Goal: Navigation & Orientation: Understand site structure

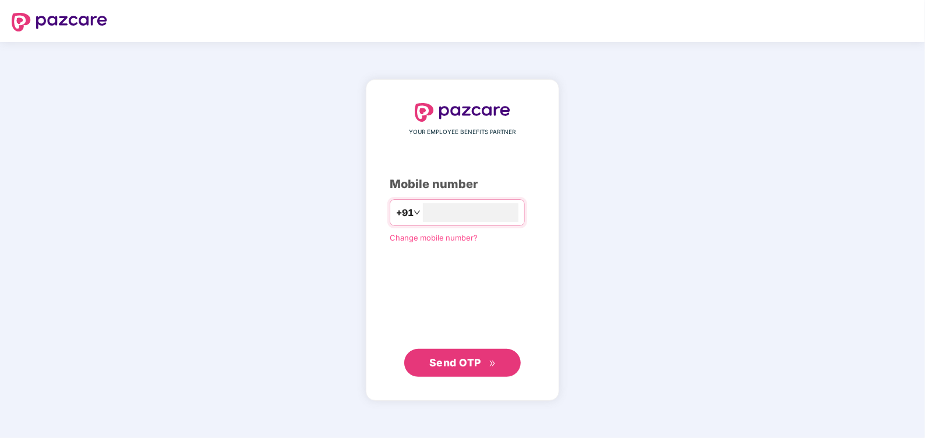
type input "**********"
click at [437, 362] on span "Send OTP" at bounding box center [455, 363] width 52 height 12
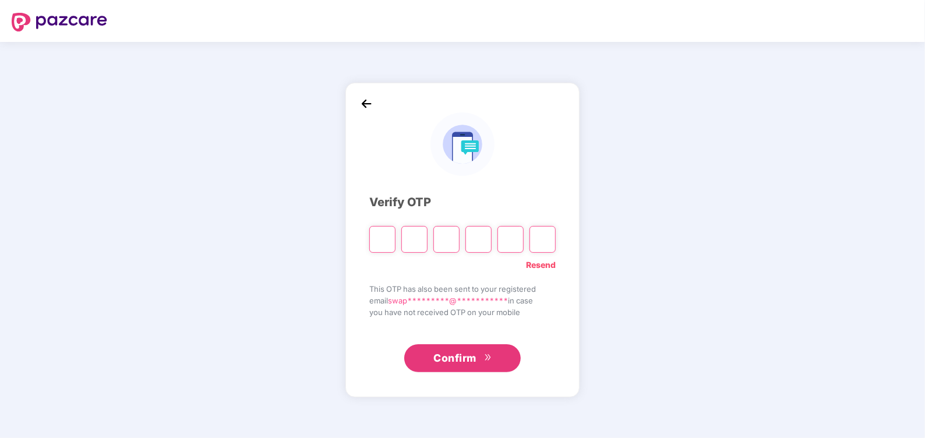
type input "*"
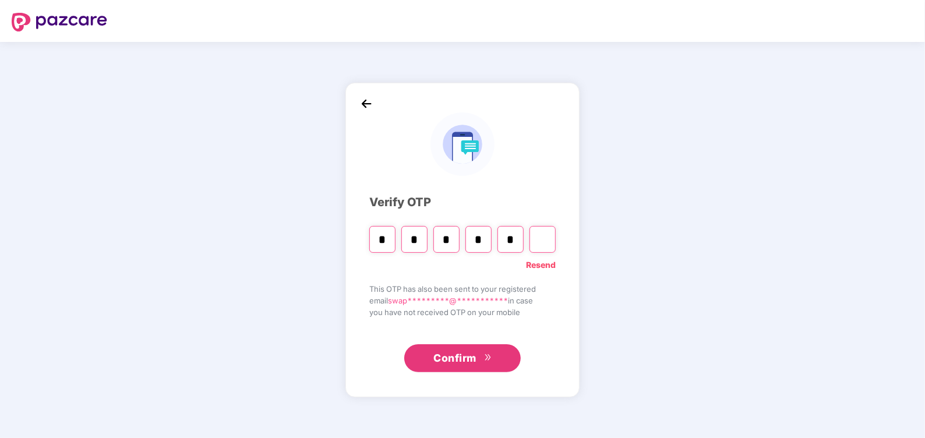
type input "*"
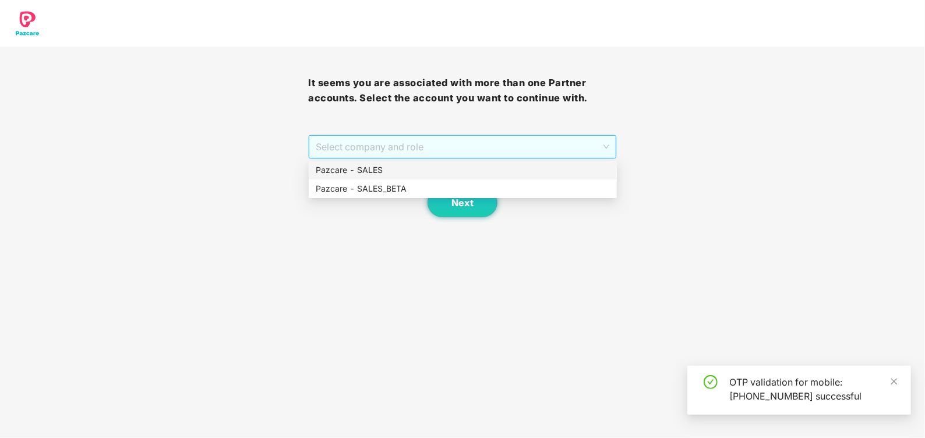
click at [375, 157] on span "Select company and role" at bounding box center [462, 147] width 293 height 22
click at [352, 167] on div "Pazcare - SALES" at bounding box center [463, 170] width 294 height 13
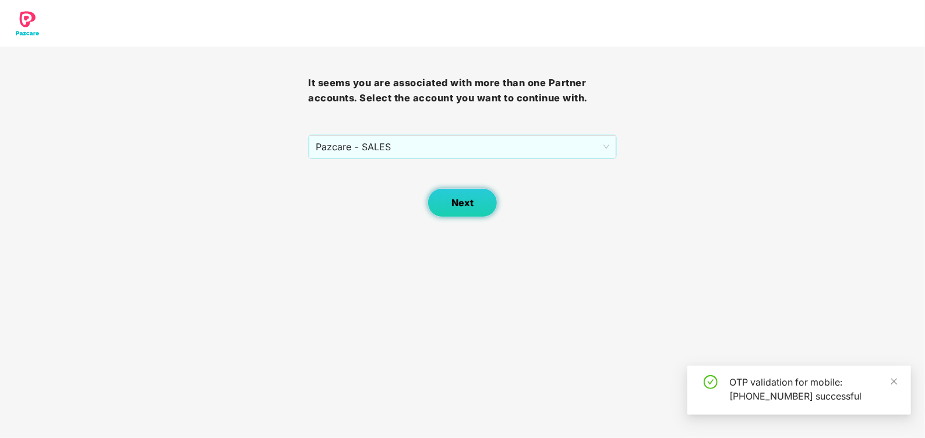
click at [445, 206] on button "Next" at bounding box center [463, 202] width 70 height 29
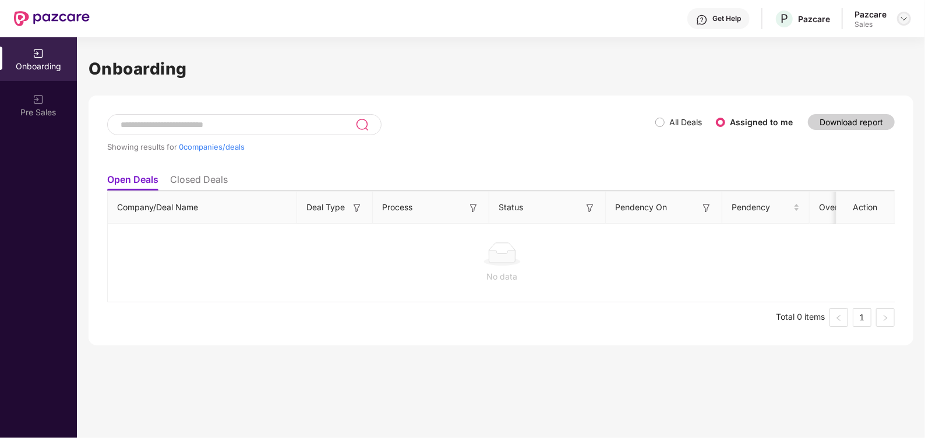
click at [900, 16] on img at bounding box center [903, 18] width 9 height 9
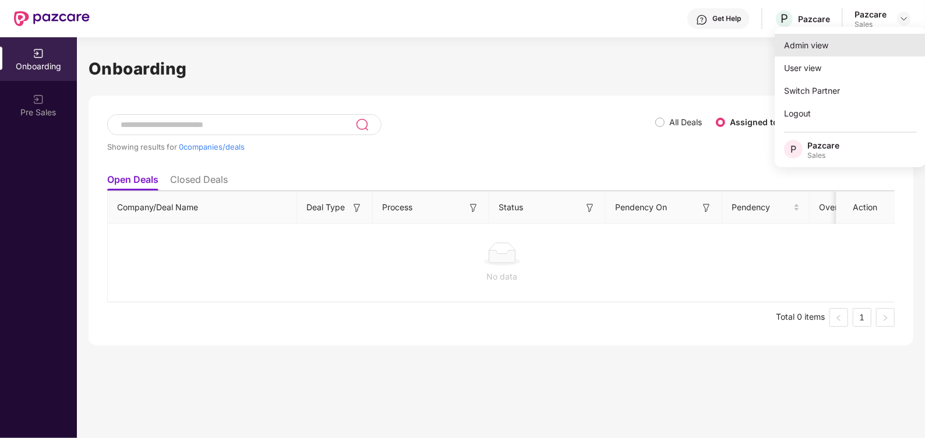
click at [813, 41] on div "Admin view" at bounding box center [850, 45] width 151 height 23
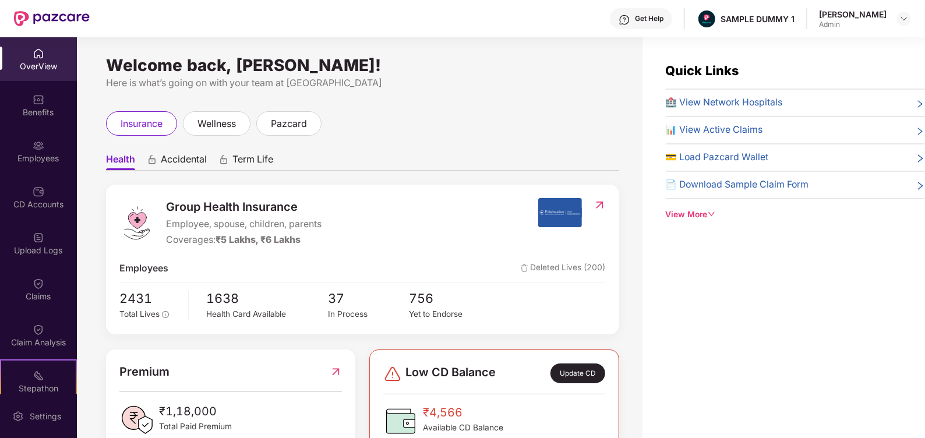
click at [685, 214] on div "View More" at bounding box center [795, 215] width 259 height 13
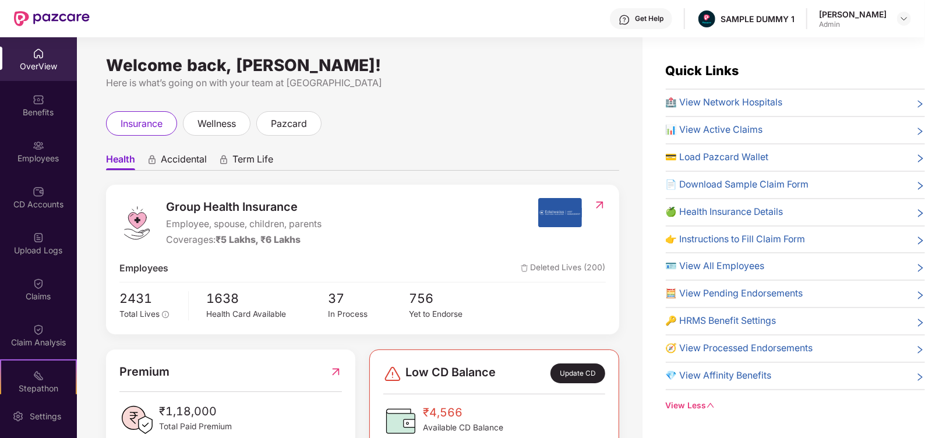
click at [690, 406] on div "View Less" at bounding box center [795, 406] width 259 height 13
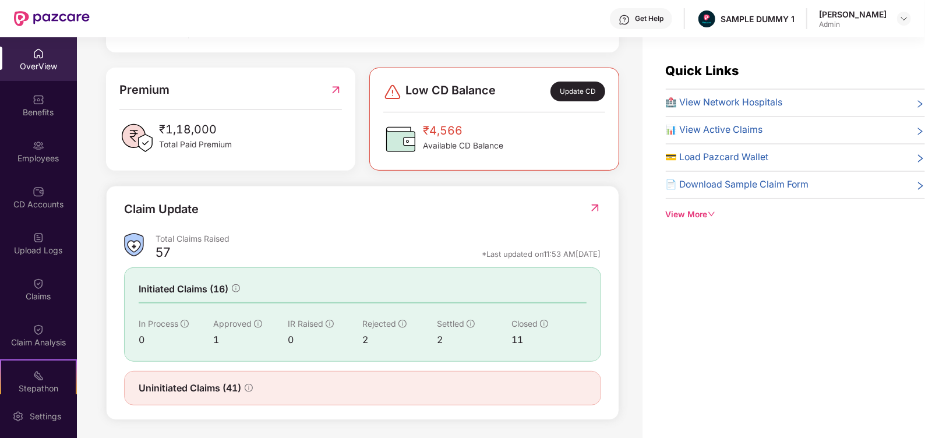
scroll to position [283, 0]
click at [43, 116] on div "Benefits" at bounding box center [38, 113] width 77 height 12
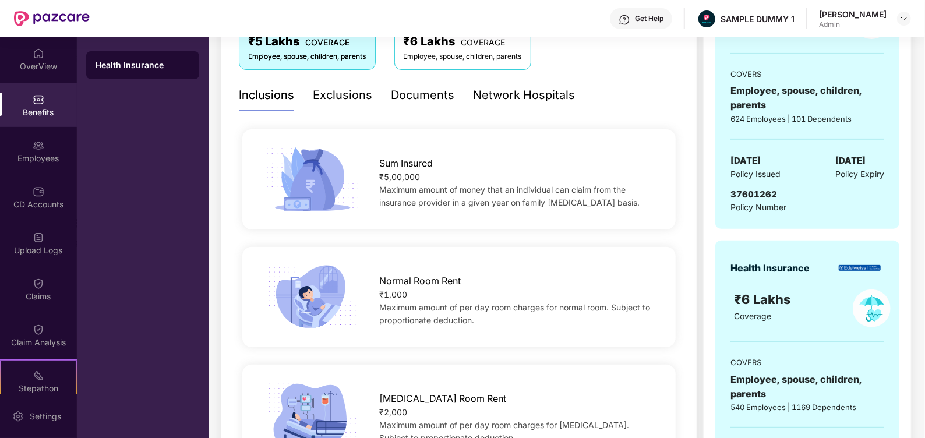
scroll to position [178, 0]
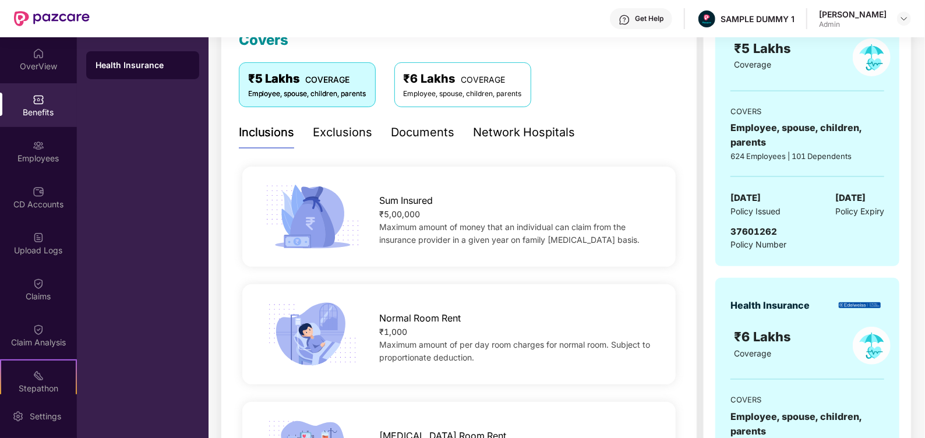
click at [341, 143] on div "Exclusions" at bounding box center [342, 133] width 59 height 32
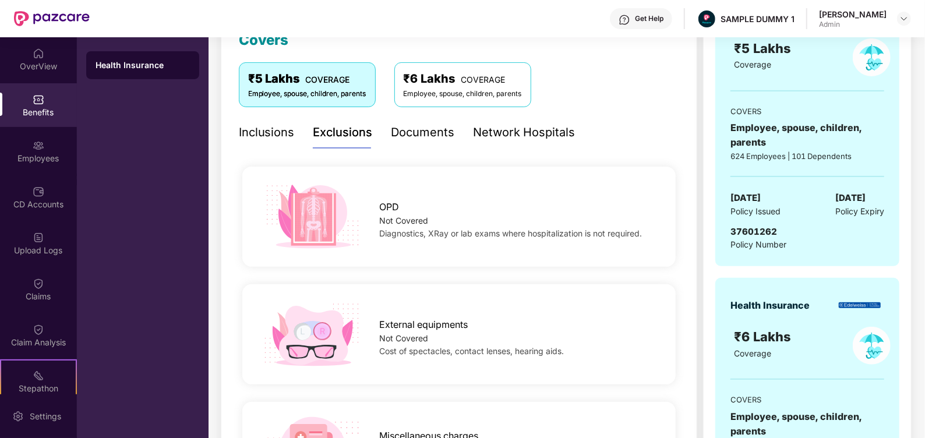
click at [422, 137] on div "Documents" at bounding box center [422, 133] width 63 height 18
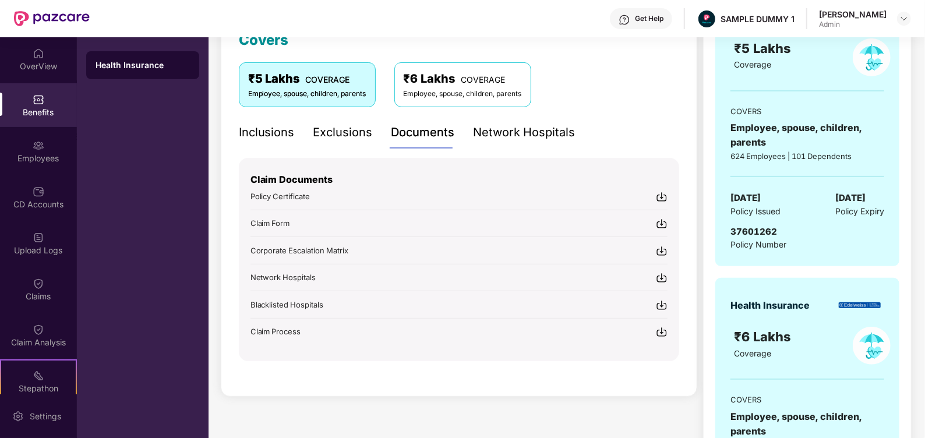
click at [511, 125] on div "Network Hospitals" at bounding box center [525, 133] width 102 height 18
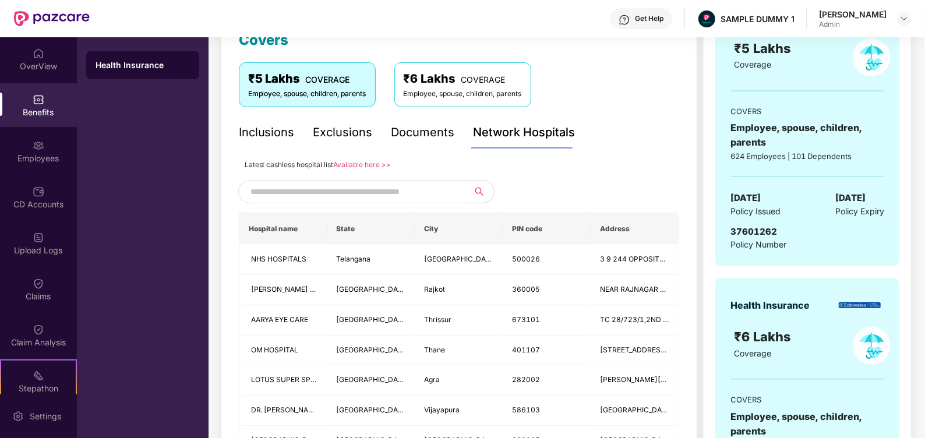
click at [345, 196] on input "text" at bounding box center [350, 191] width 199 height 17
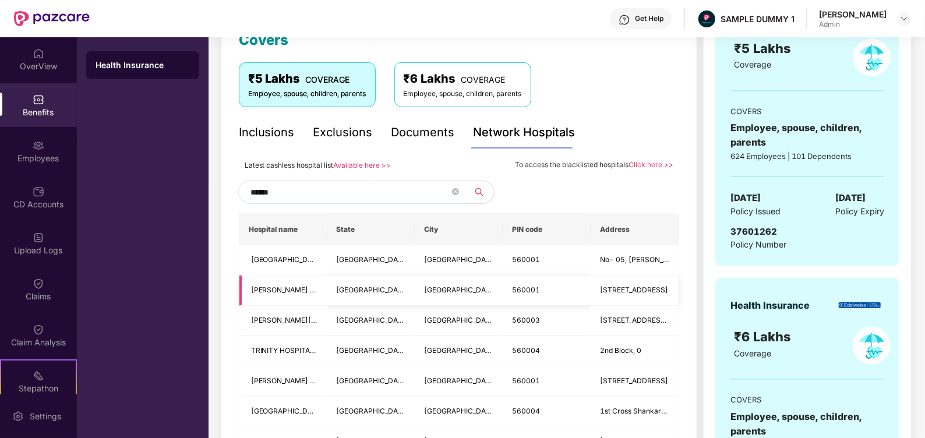
scroll to position [267, 0]
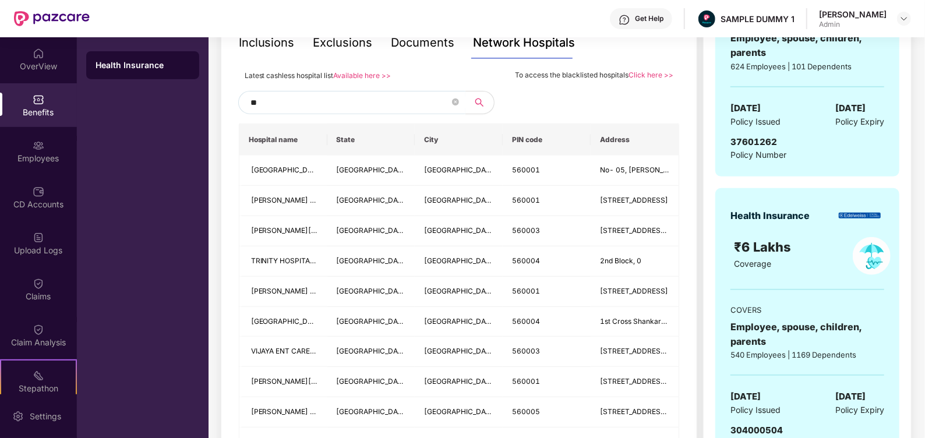
type input "*"
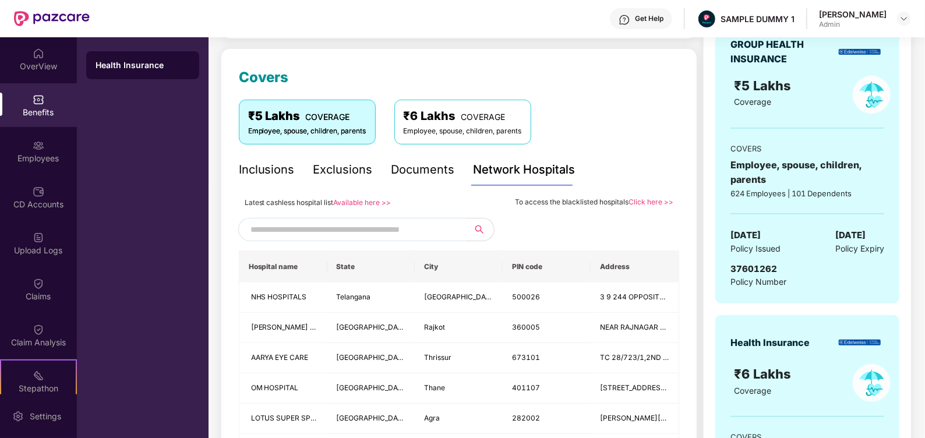
scroll to position [133, 0]
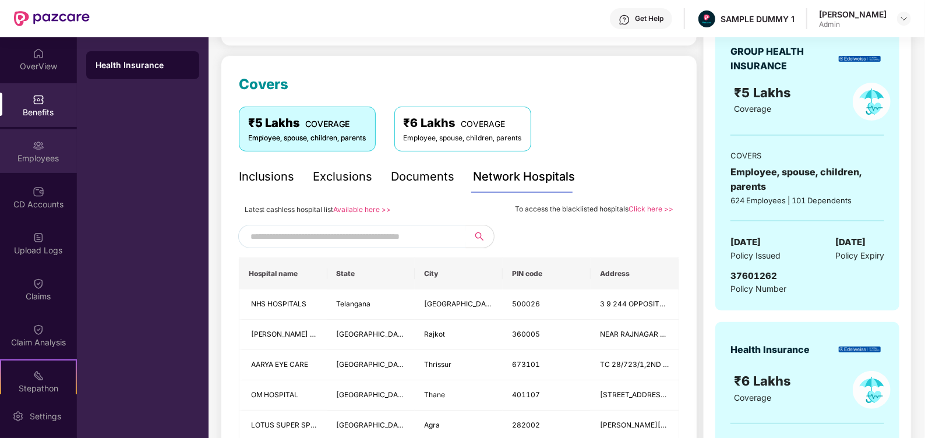
click at [34, 161] on div "Employees" at bounding box center [38, 159] width 77 height 12
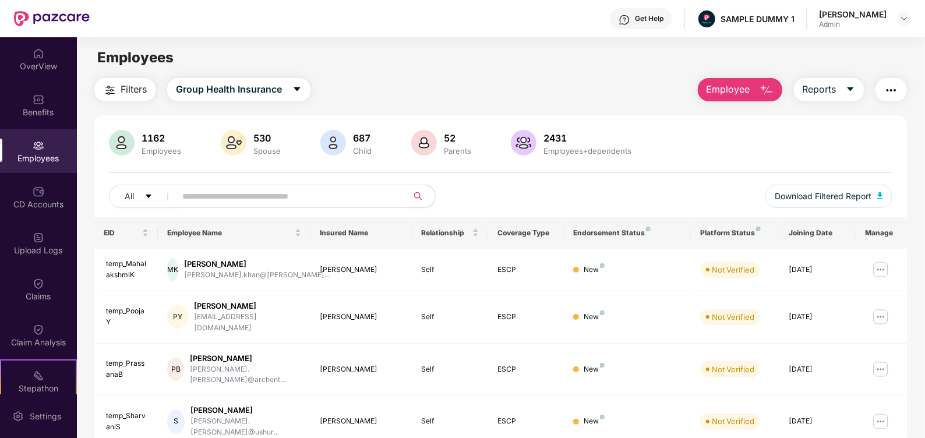
click at [736, 96] on span "Employee" at bounding box center [729, 89] width 44 height 15
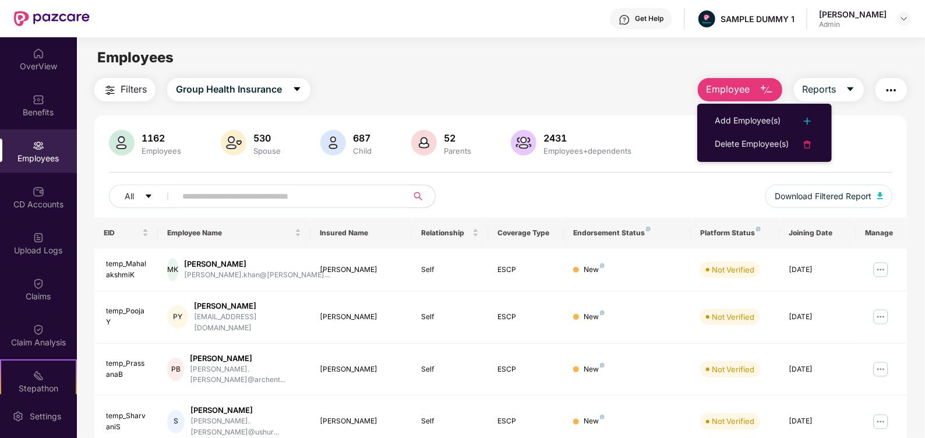
click at [583, 100] on div "Filters Group Health Insurance Employee Reports" at bounding box center [500, 89] width 812 height 23
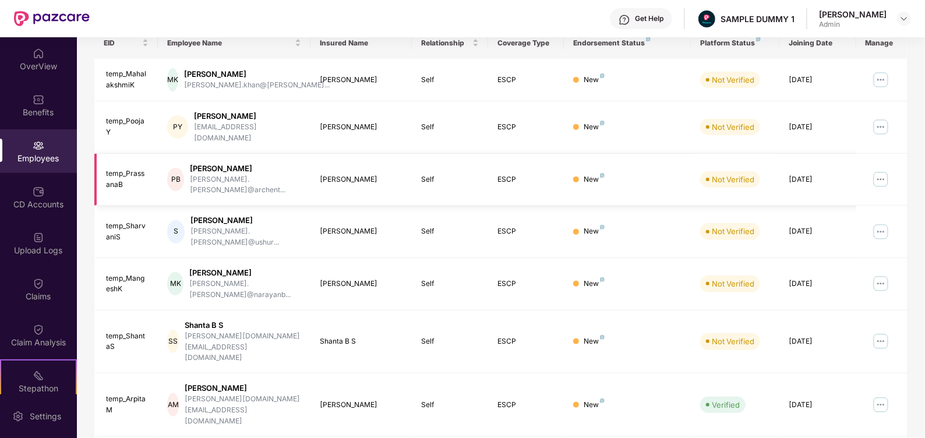
scroll to position [193, 0]
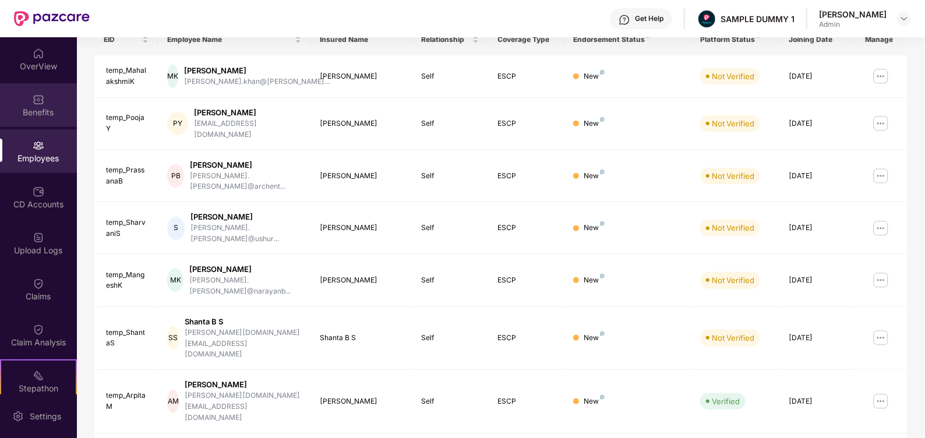
click at [37, 120] on div "Benefits" at bounding box center [38, 105] width 77 height 44
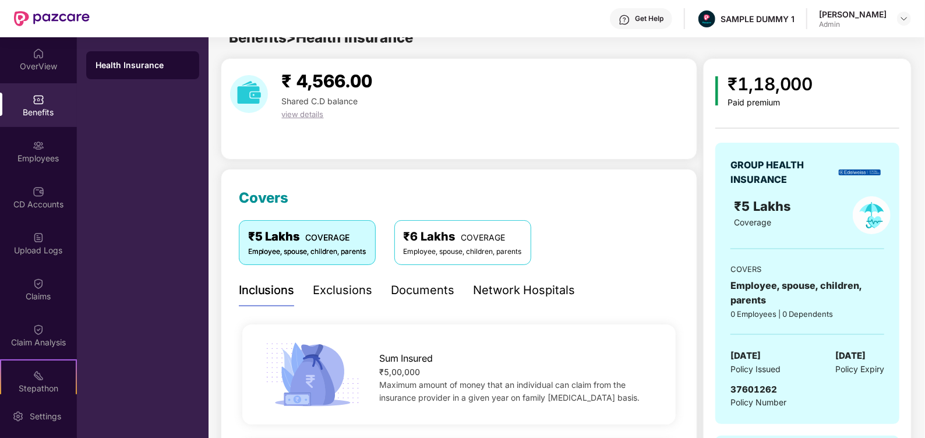
scroll to position [193, 0]
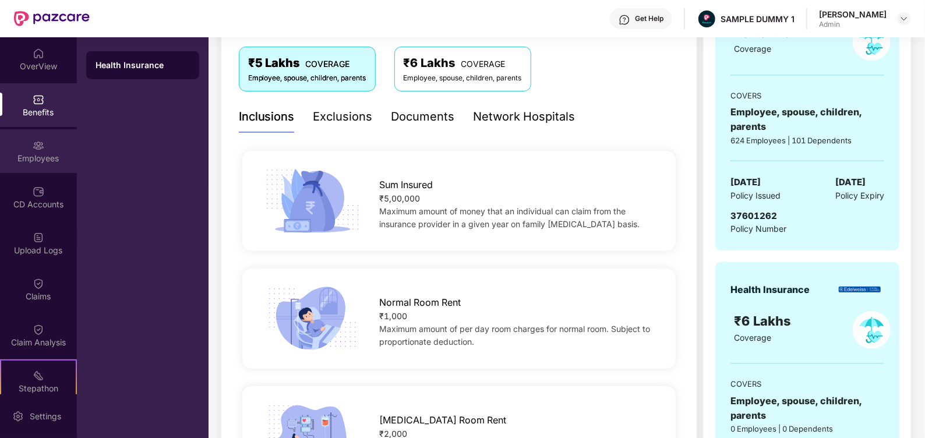
click at [33, 146] on img at bounding box center [39, 146] width 12 height 12
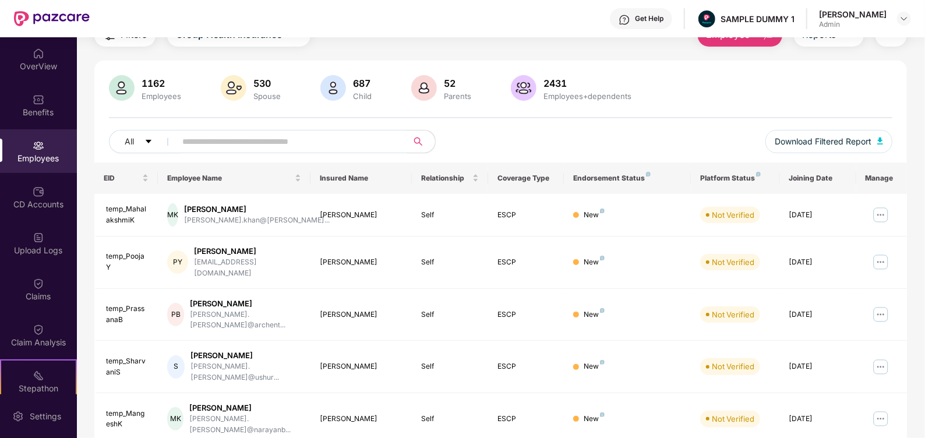
scroll to position [193, 0]
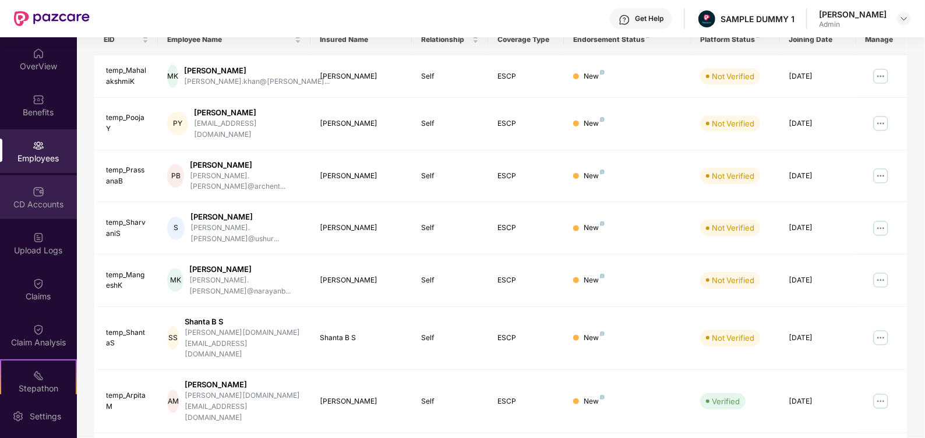
click at [37, 208] on div "CD Accounts" at bounding box center [38, 205] width 77 height 12
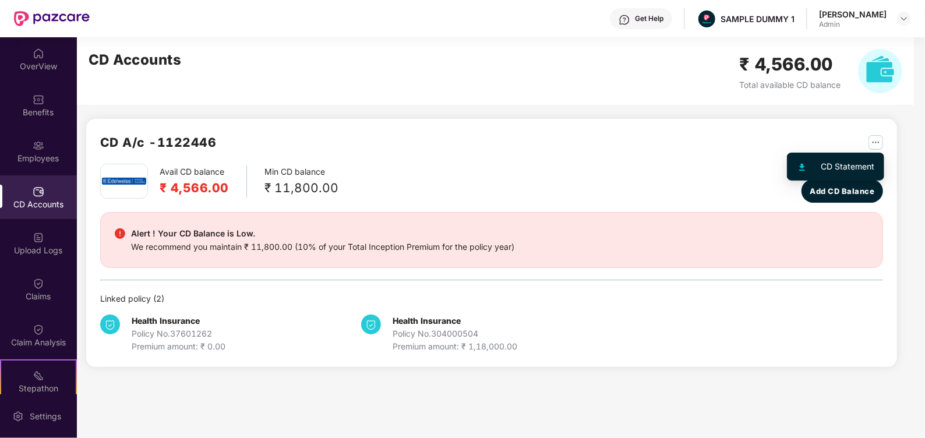
click at [874, 146] on img "button" at bounding box center [876, 142] width 15 height 15
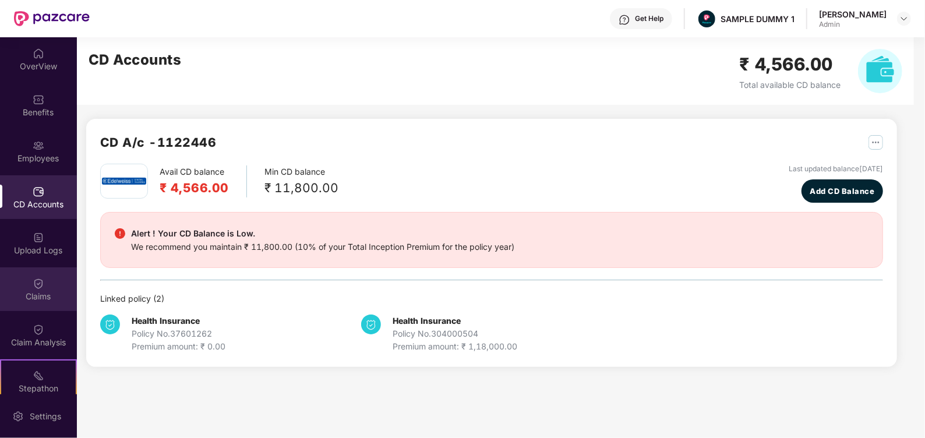
click at [40, 289] on div "Claims" at bounding box center [38, 289] width 77 height 44
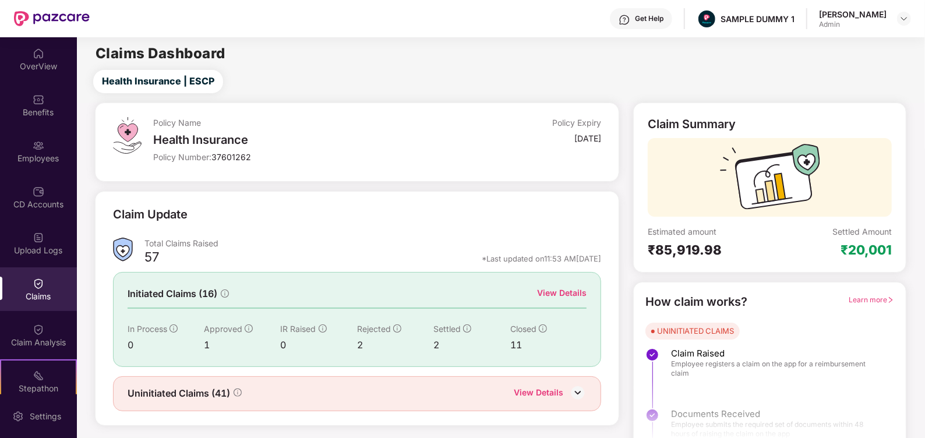
scroll to position [17, 0]
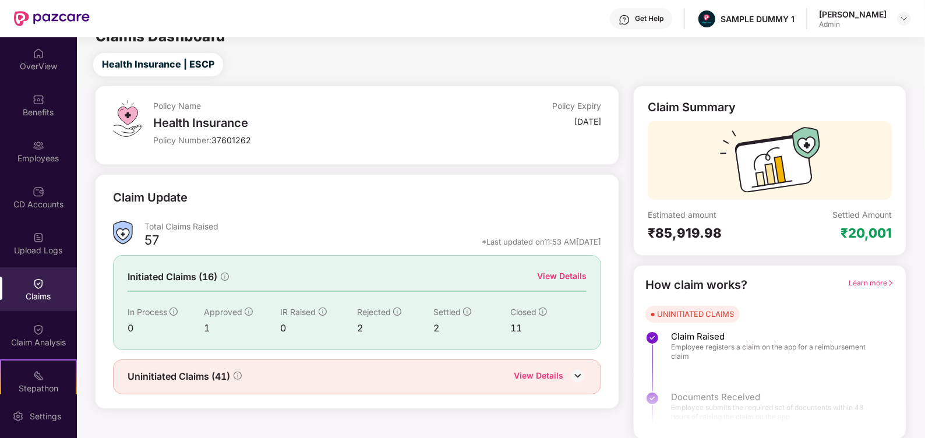
click at [553, 277] on div "View Details" at bounding box center [562, 276] width 50 height 13
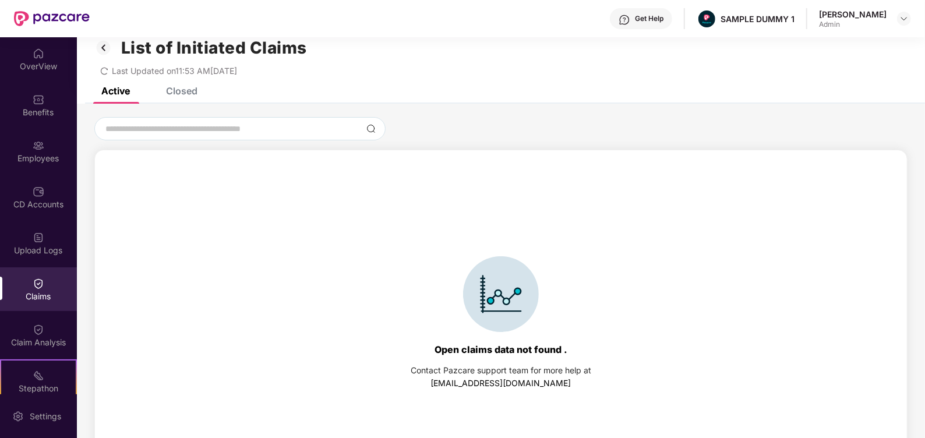
click at [181, 92] on div "Closed" at bounding box center [181, 91] width 31 height 12
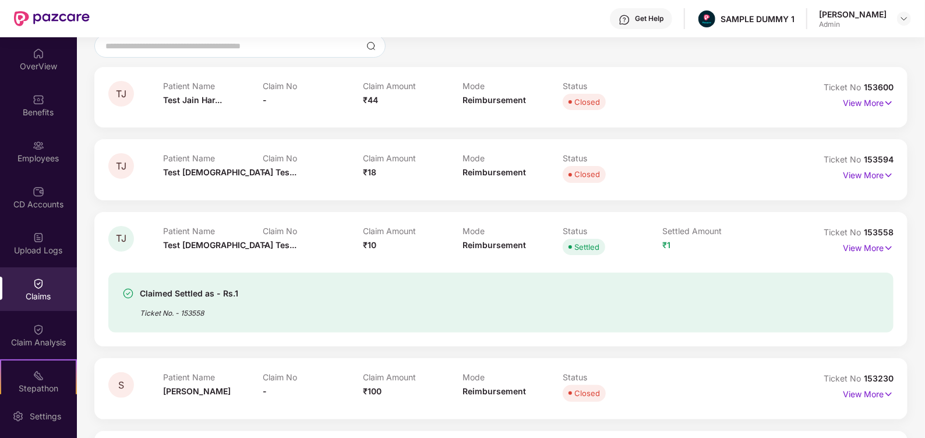
scroll to position [105, 0]
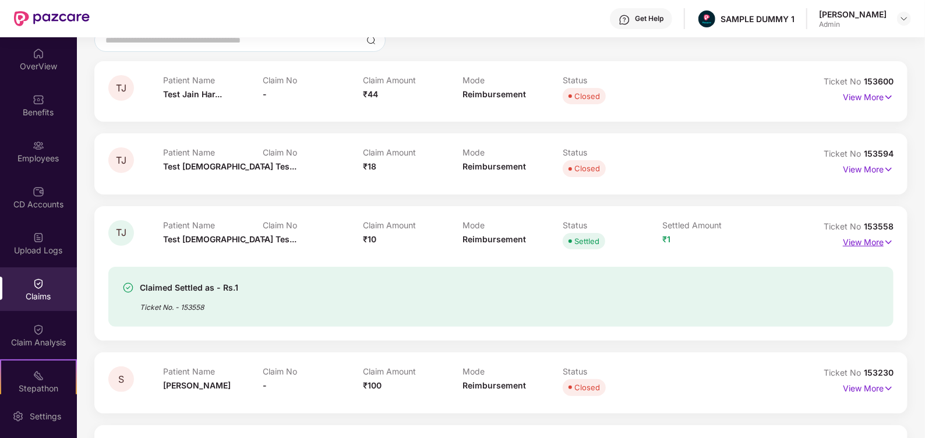
click at [845, 239] on p "View More" at bounding box center [868, 241] width 51 height 16
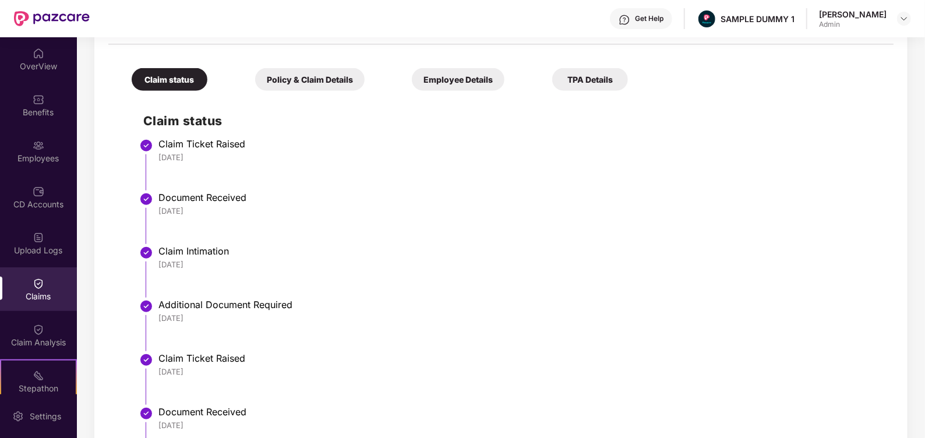
scroll to position [443, 0]
click at [277, 84] on div "Policy & Claim Details" at bounding box center [310, 80] width 110 height 23
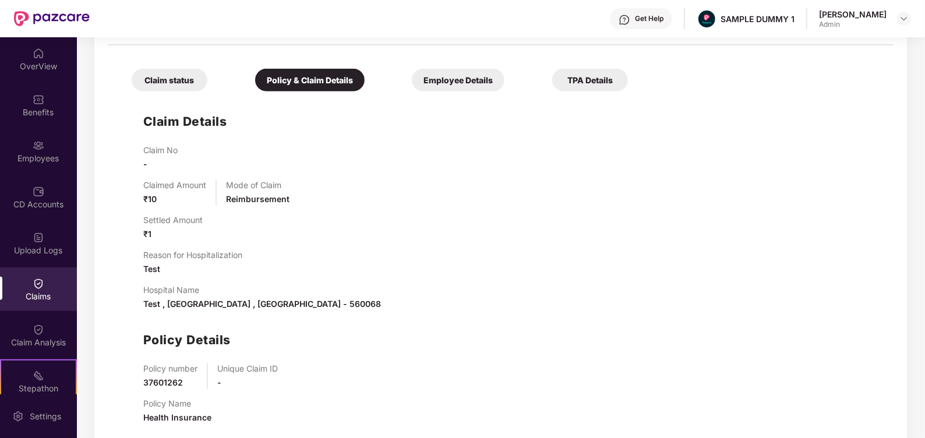
click at [462, 78] on div "Employee Details" at bounding box center [458, 80] width 93 height 23
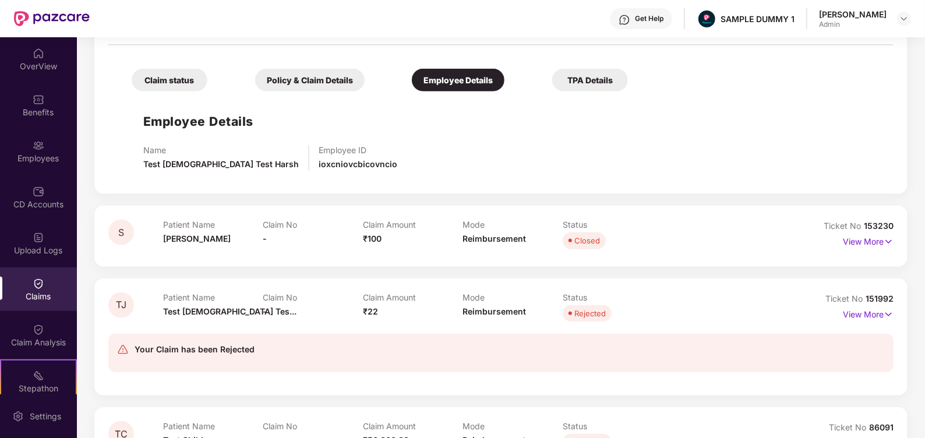
click at [591, 83] on div "TPA Details" at bounding box center [590, 80] width 76 height 23
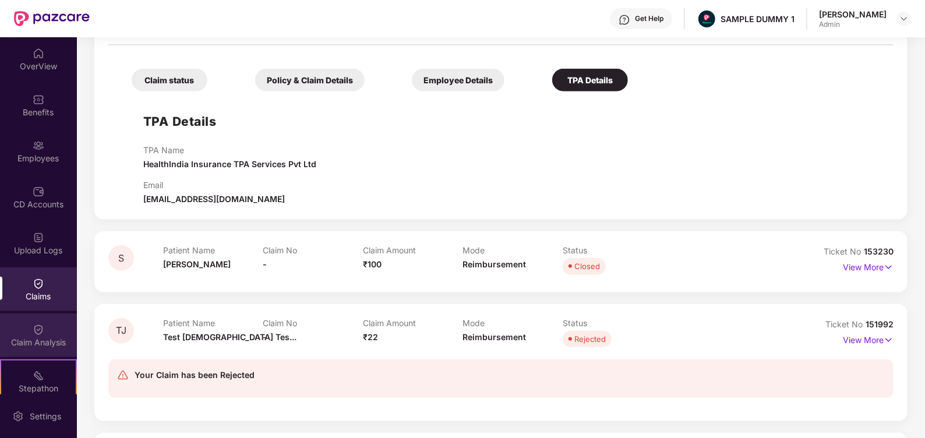
click at [39, 335] on img at bounding box center [39, 330] width 12 height 12
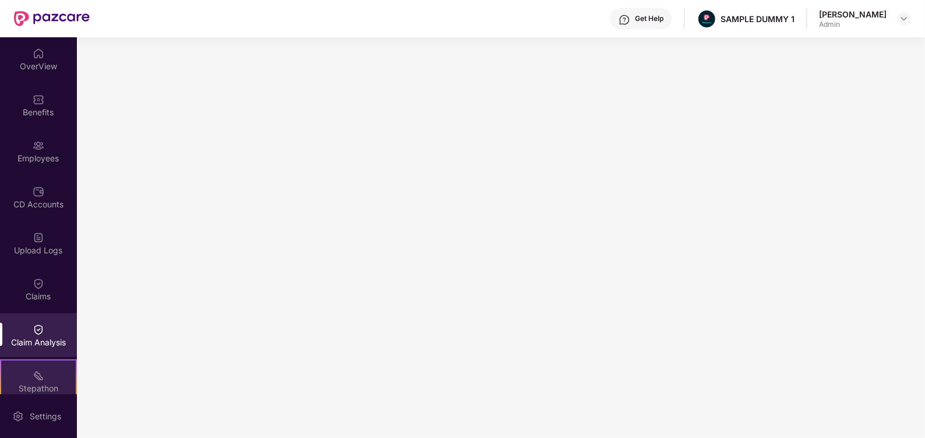
click at [47, 373] on div "Stepathon New Challenge" at bounding box center [38, 381] width 77 height 44
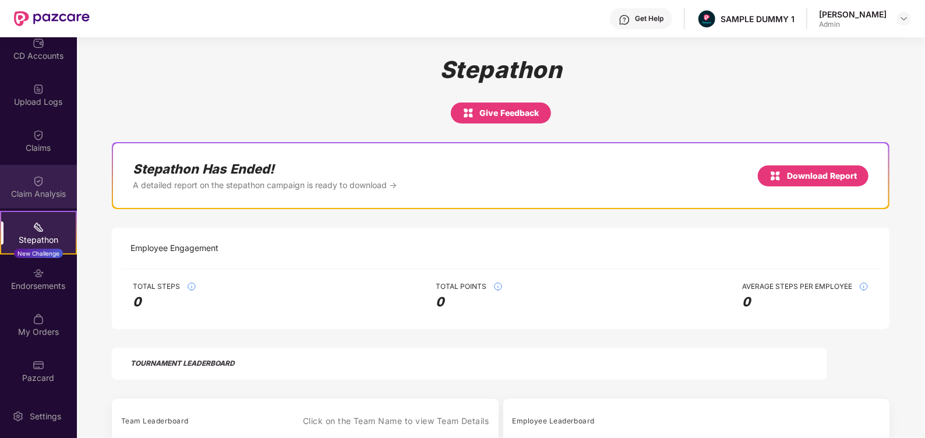
scroll to position [139, 0]
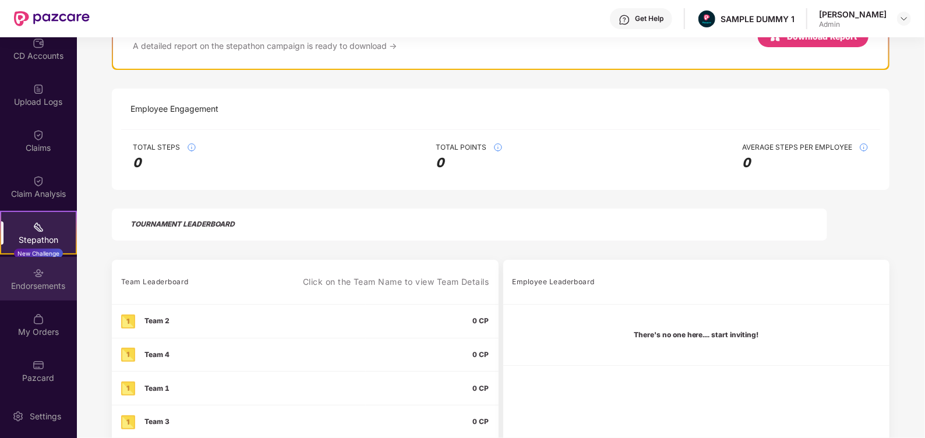
click at [35, 288] on div "Endorsements" at bounding box center [38, 286] width 77 height 12
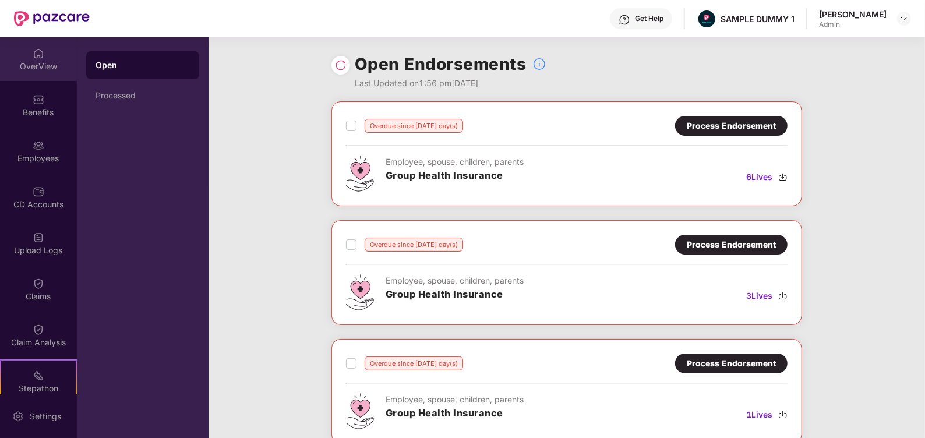
click at [41, 62] on div "OverView" at bounding box center [38, 67] width 77 height 12
